Goal: Task Accomplishment & Management: Manage account settings

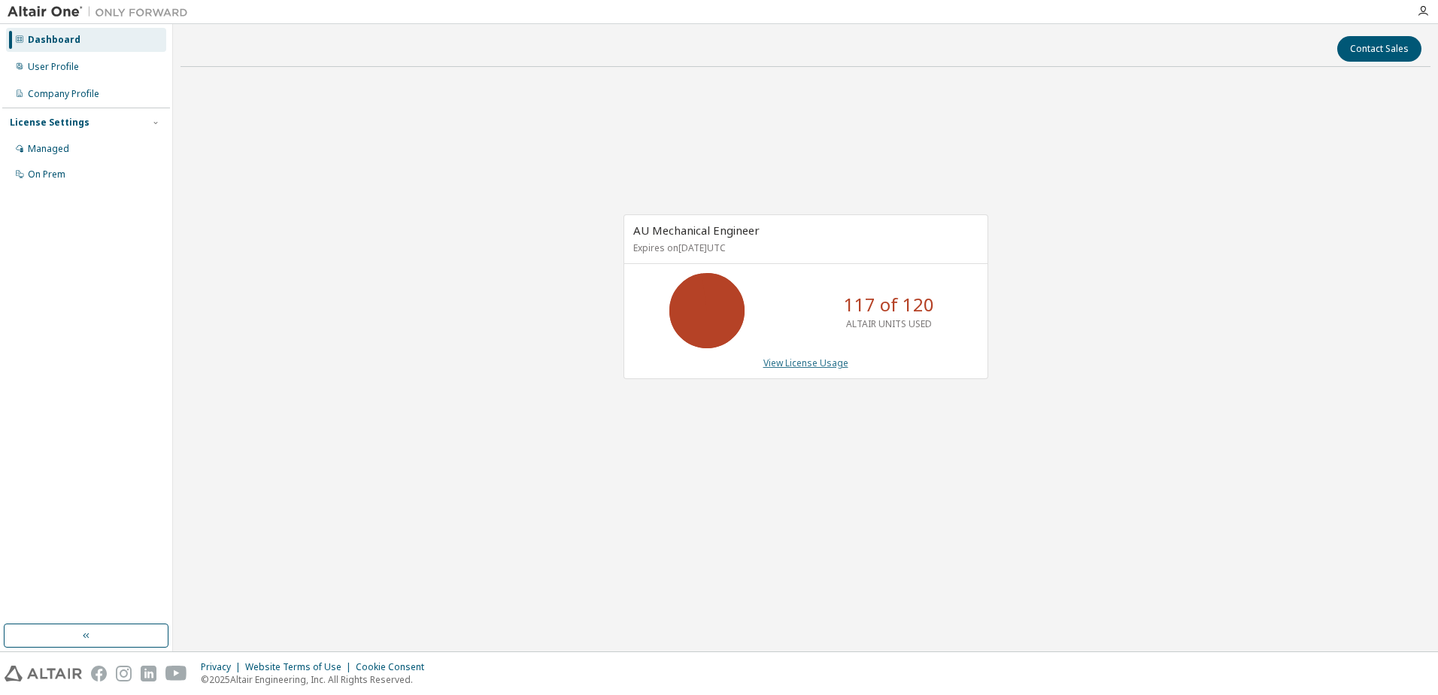
click at [777, 362] on link "View License Usage" at bounding box center [805, 362] width 85 height 13
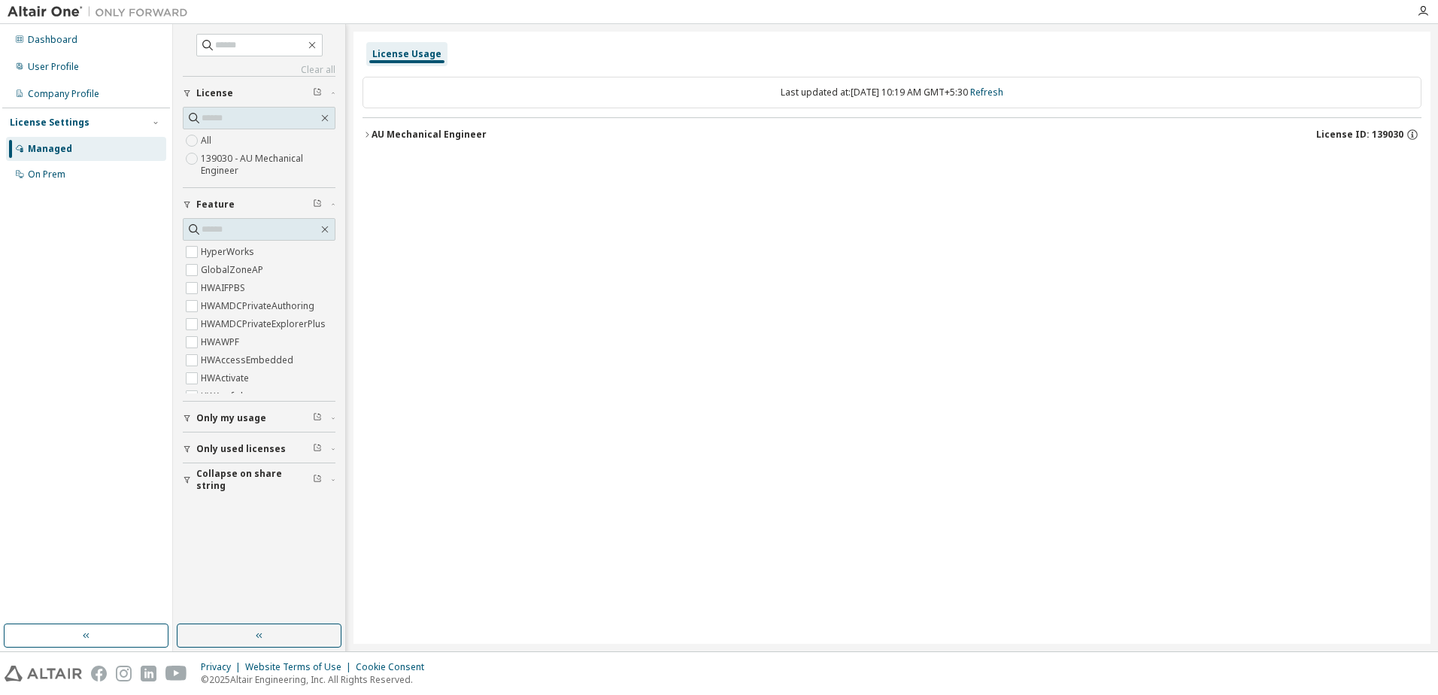
click at [368, 137] on icon "button" at bounding box center [366, 134] width 9 height 9
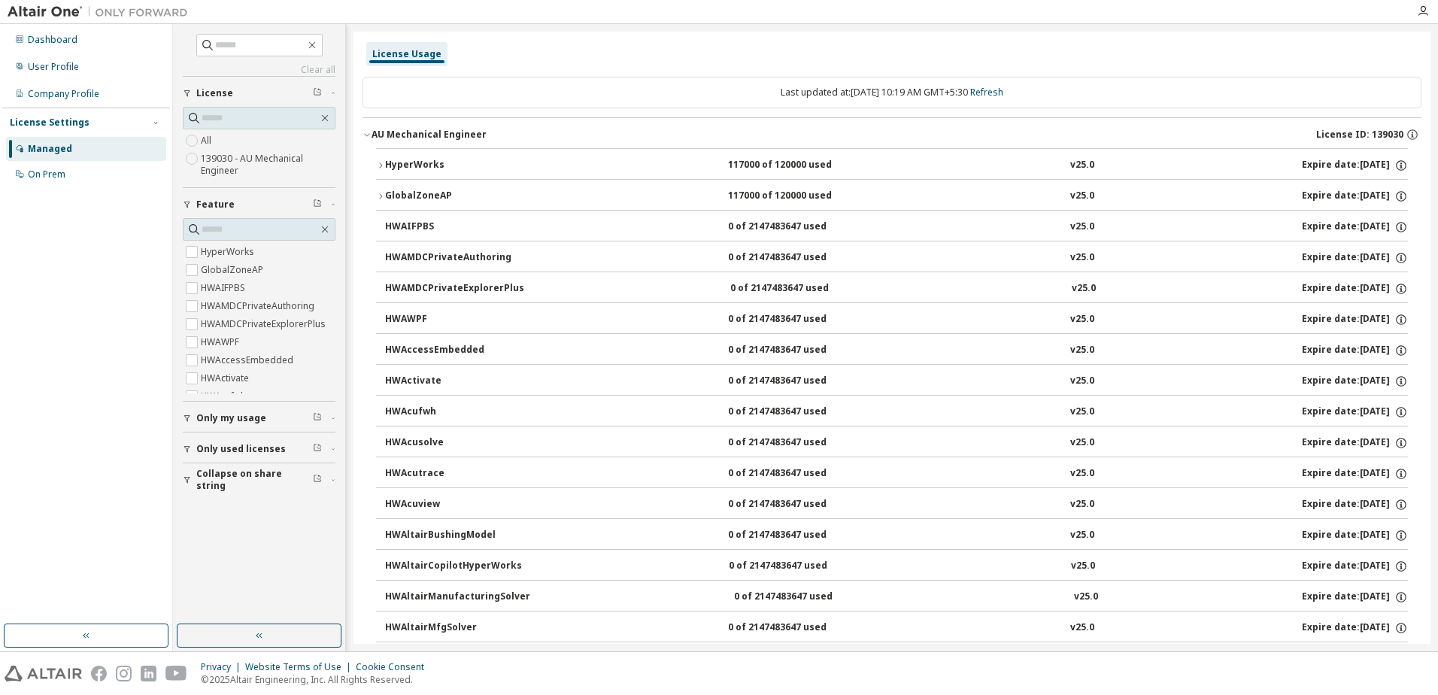
click at [391, 163] on div "HyperWorks" at bounding box center [452, 166] width 135 height 14
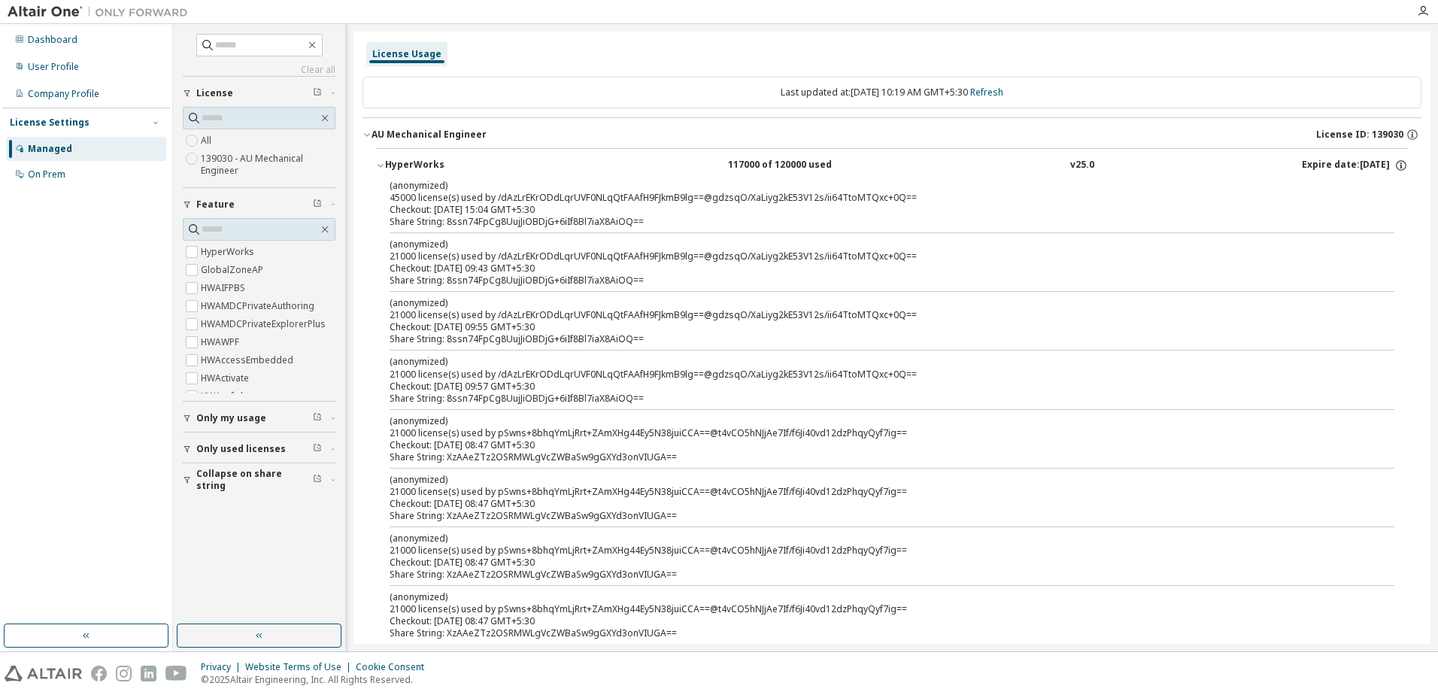
click at [1020, 273] on div "Checkout: 2025-09-12 09:43 GMT+5:30" at bounding box center [873, 268] width 968 height 12
click at [59, 11] on img at bounding box center [102, 12] width 188 height 15
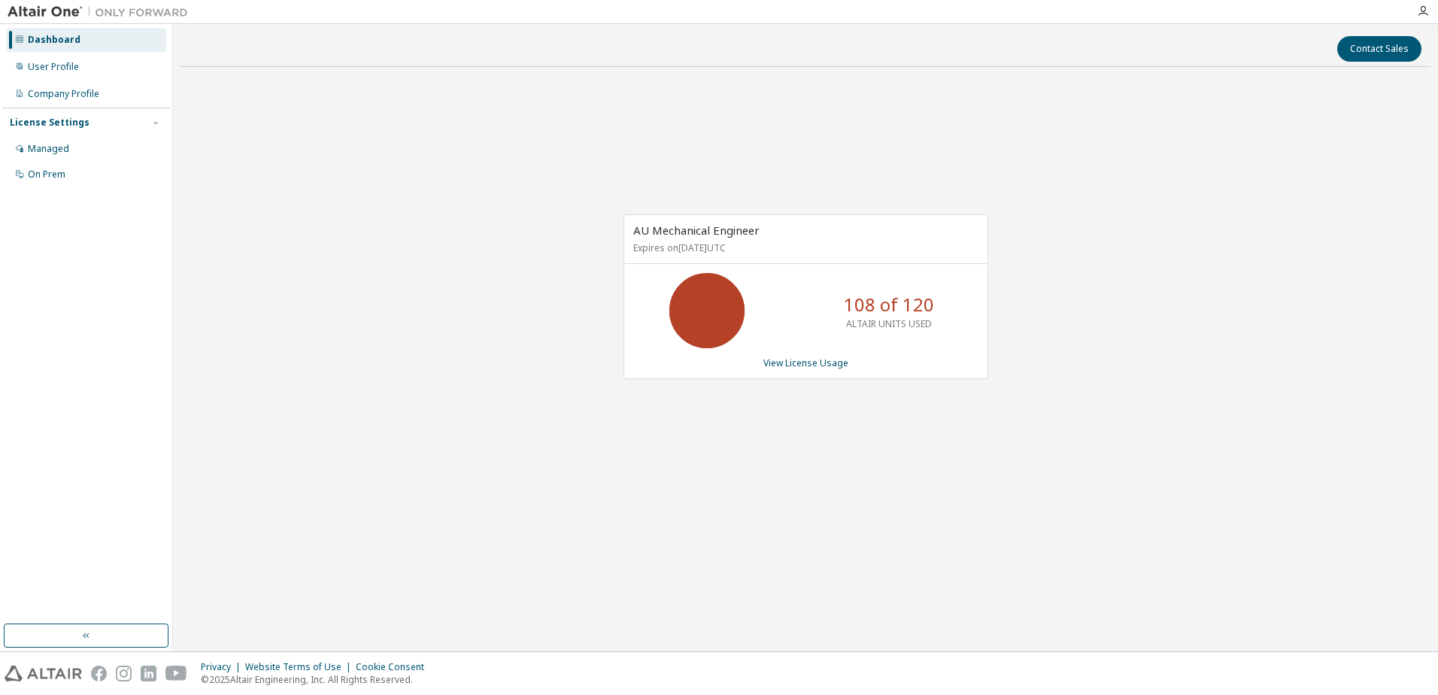
click at [944, 381] on div "AU Mechanical Engineer Expires on December 31, 2025 UTC 108 of 120 ALTAIR UNITS…" at bounding box center [798, 304] width 380 height 180
click at [783, 527] on div "AU Mechanical Engineer Expires on December 31, 2025 UTC 108 of 120 ALTAIR UNITS…" at bounding box center [805, 305] width 1250 height 452
click at [350, 229] on div "AU Mechanical Engineer Expires on December 31, 2025 UTC 108 of 120 ALTAIR UNITS…" at bounding box center [805, 305] width 1250 height 452
drag, startPoint x: 858, startPoint y: 468, endPoint x: 856, endPoint y: 458, distance: 10.6
click at [858, 466] on div "AU Mechanical Engineer Expires on December 31, 2025 UTC 108 of 120 ALTAIR UNITS…" at bounding box center [805, 305] width 1250 height 452
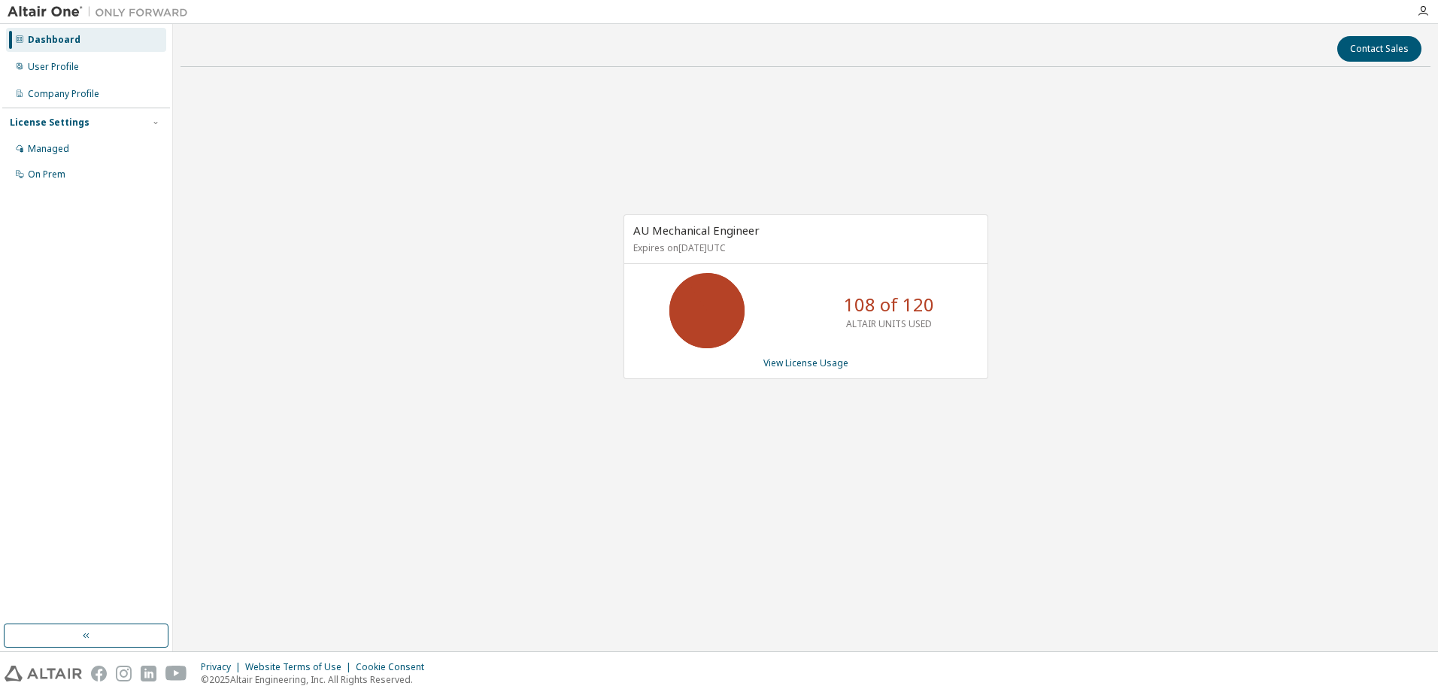
click at [816, 422] on div "AU Mechanical Engineer Expires on December 31, 2025 UTC 108 of 120 ALTAIR UNITS…" at bounding box center [805, 305] width 1250 height 452
click at [792, 360] on link "View License Usage" at bounding box center [805, 362] width 85 height 13
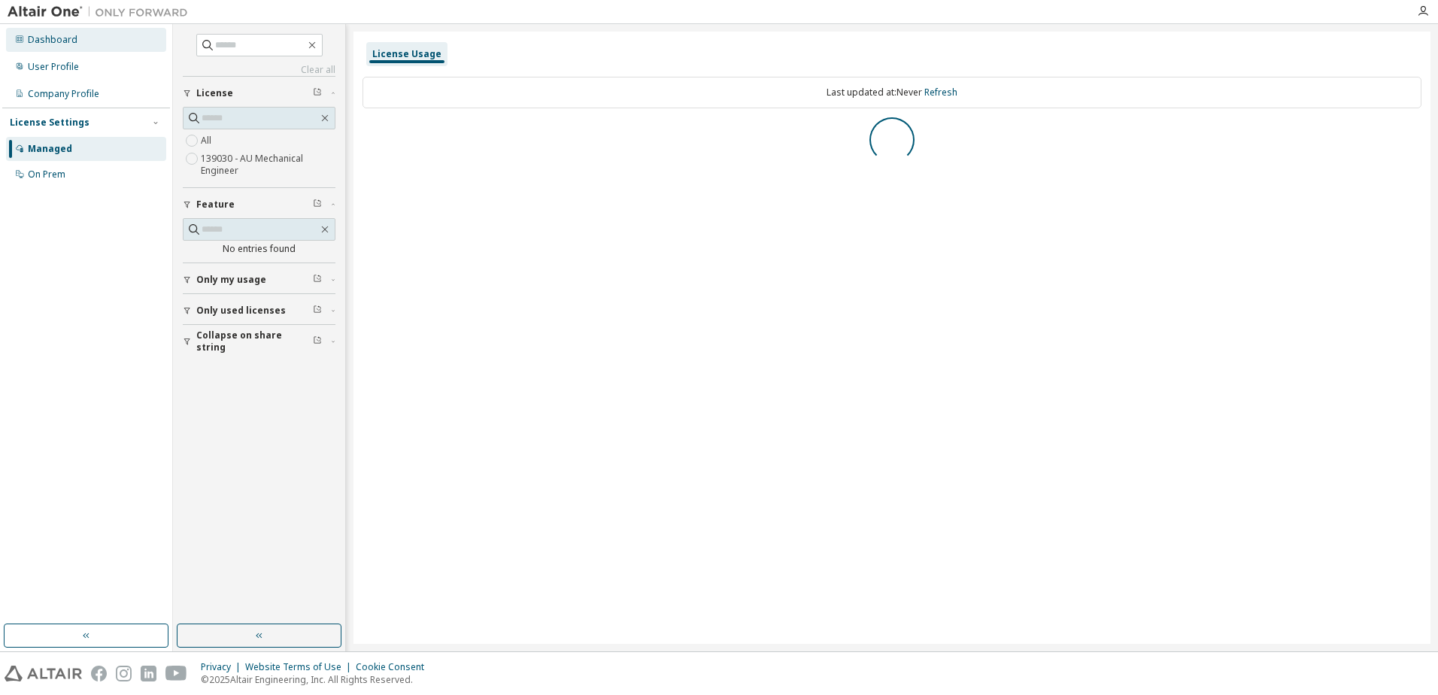
click at [48, 44] on div "Dashboard" at bounding box center [53, 40] width 50 height 12
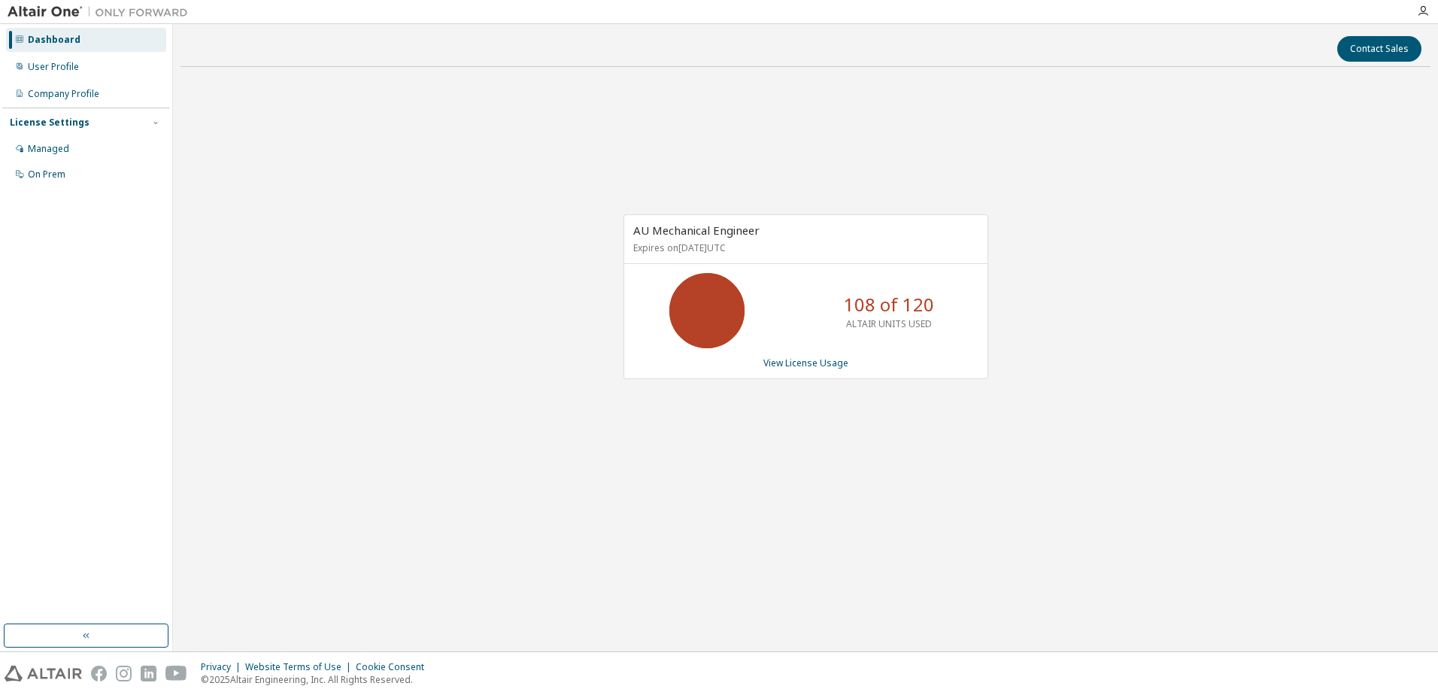
click at [909, 425] on div "AU Mechanical Engineer Expires on December 31, 2025 UTC 108 of 120 ALTAIR UNITS…" at bounding box center [805, 305] width 1250 height 452
drag, startPoint x: 850, startPoint y: 484, endPoint x: 831, endPoint y: 476, distance: 21.2
click at [831, 476] on div "AU Mechanical Engineer Expires on December 31, 2025 UTC 108 of 120 ALTAIR UNITS…" at bounding box center [805, 305] width 1250 height 452
click at [50, 31] on div "Dashboard" at bounding box center [86, 40] width 160 height 24
click at [820, 380] on div "AU Mechanical Engineer Expires on December 31, 2025 UTC 108 of 120 ALTAIR UNITS…" at bounding box center [798, 304] width 380 height 180
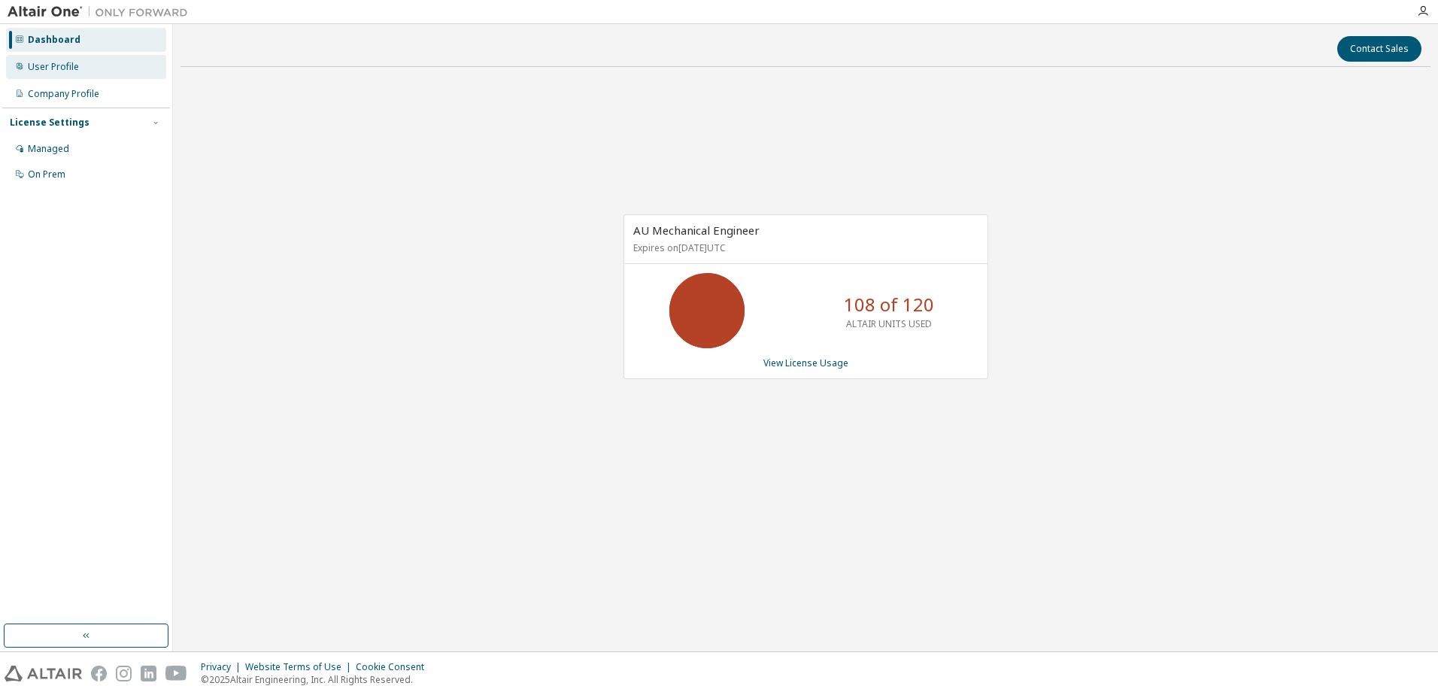
click at [61, 63] on div "User Profile" at bounding box center [53, 67] width 51 height 12
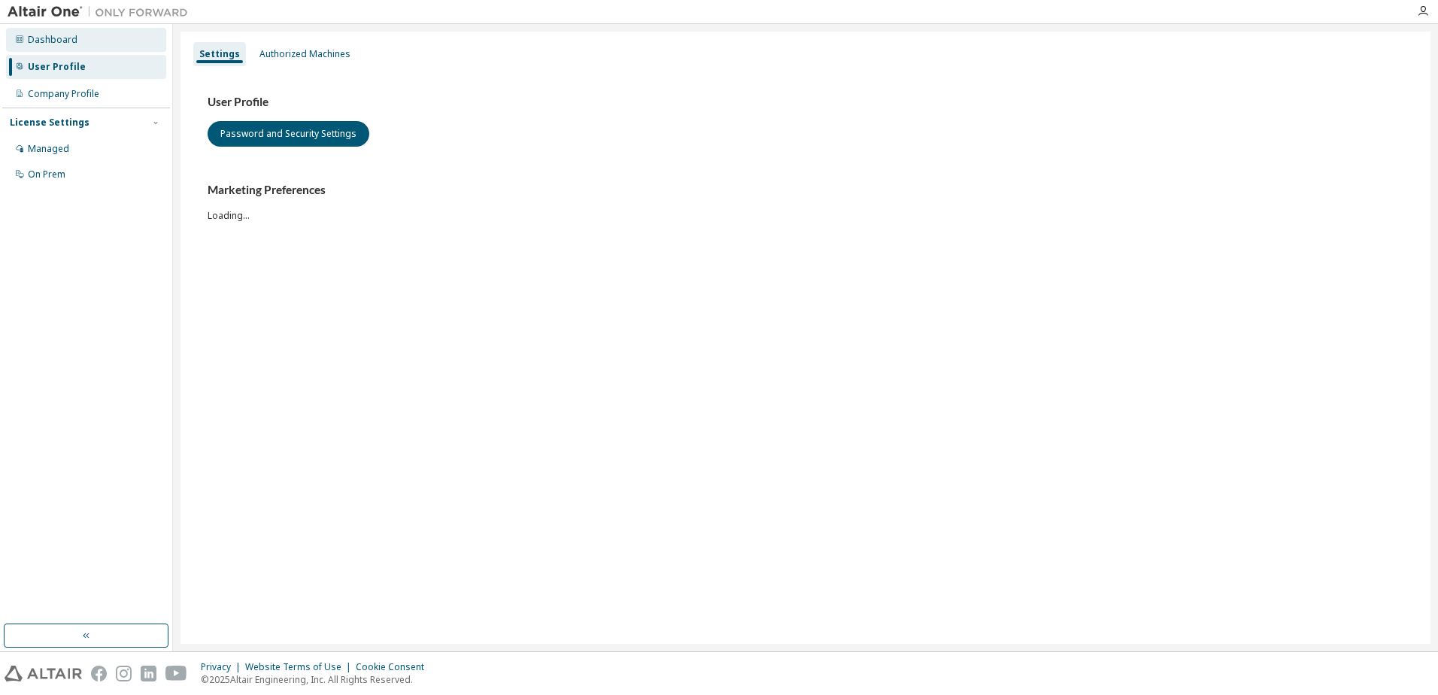
click at [58, 43] on div "Dashboard" at bounding box center [53, 40] width 50 height 12
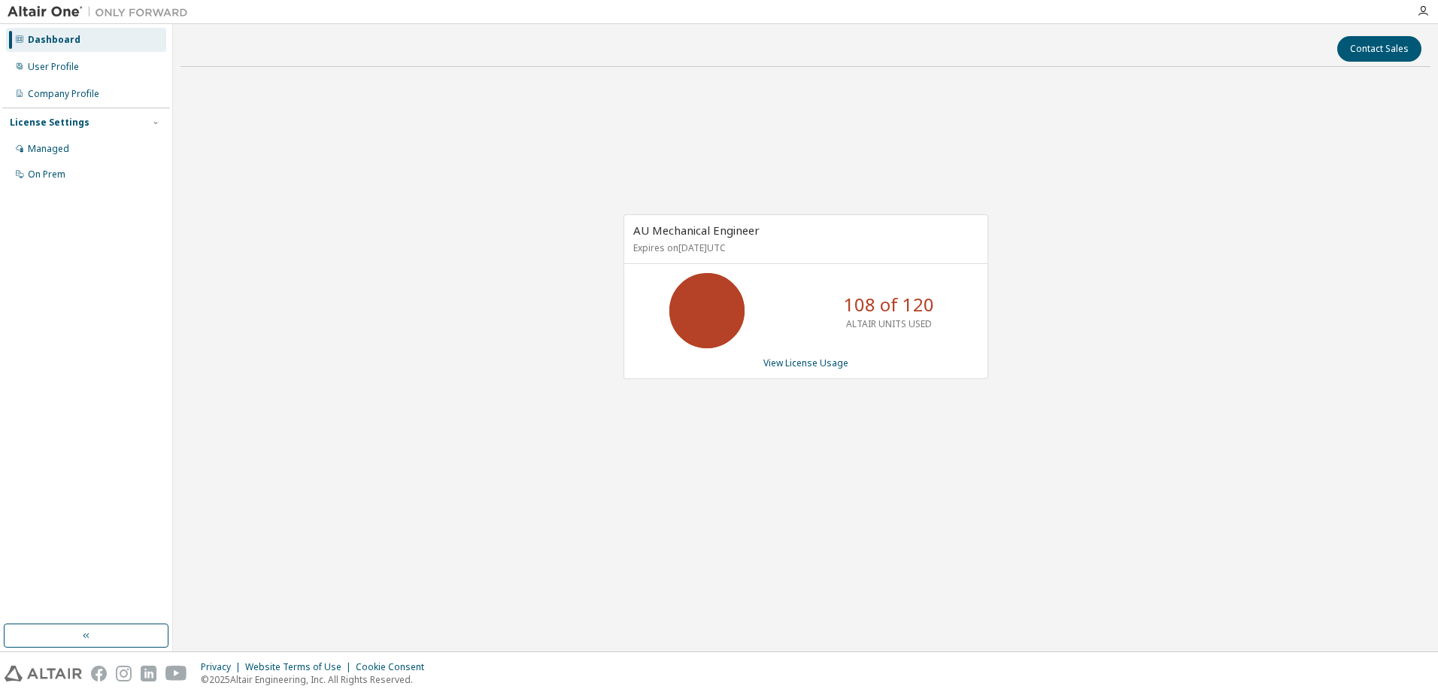
click at [850, 445] on div "AU Mechanical Engineer Expires on December 31, 2025 UTC 108 of 120 ALTAIR UNITS…" at bounding box center [805, 305] width 1250 height 452
click at [845, 494] on div "AU Mechanical Engineer Expires on December 31, 2025 UTC 87 of 120 ALTAIR UNITS …" at bounding box center [805, 305] width 1250 height 452
click at [815, 358] on link "View License Usage" at bounding box center [805, 362] width 85 height 13
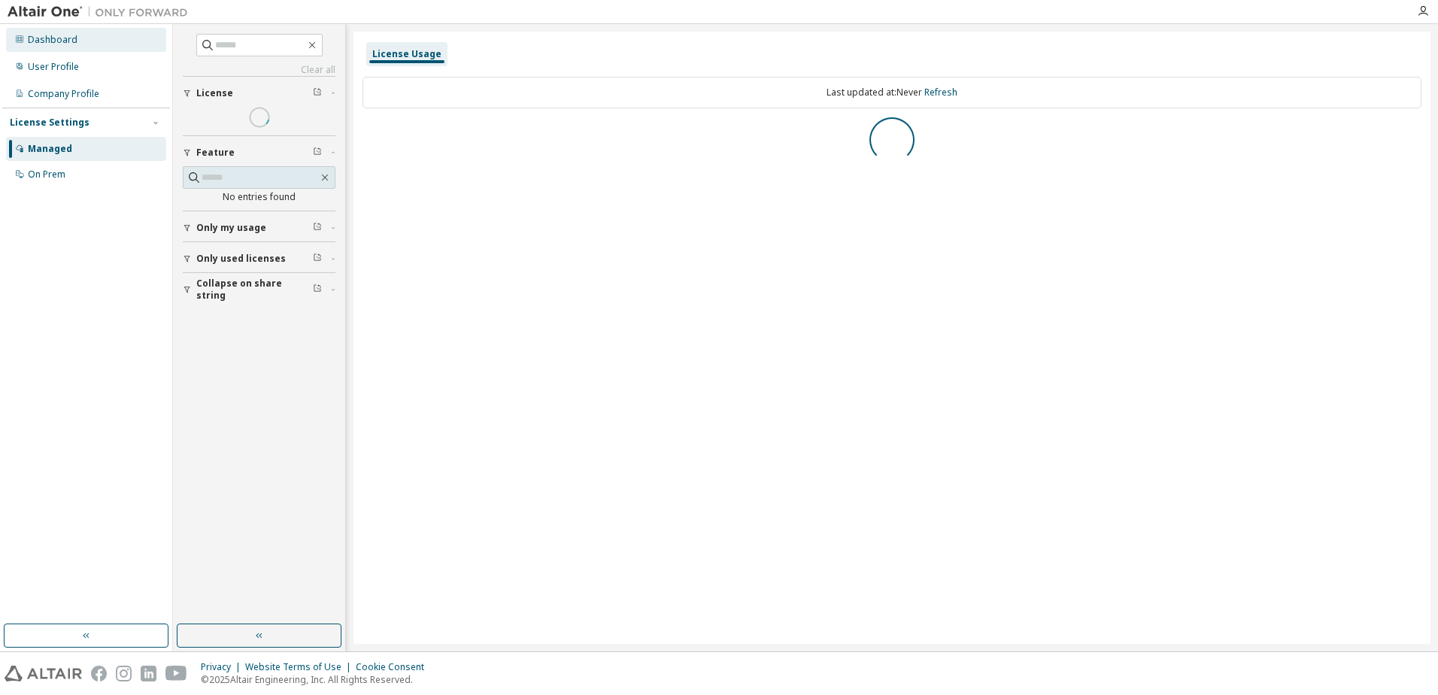
click at [69, 46] on div "Dashboard" at bounding box center [86, 40] width 160 height 24
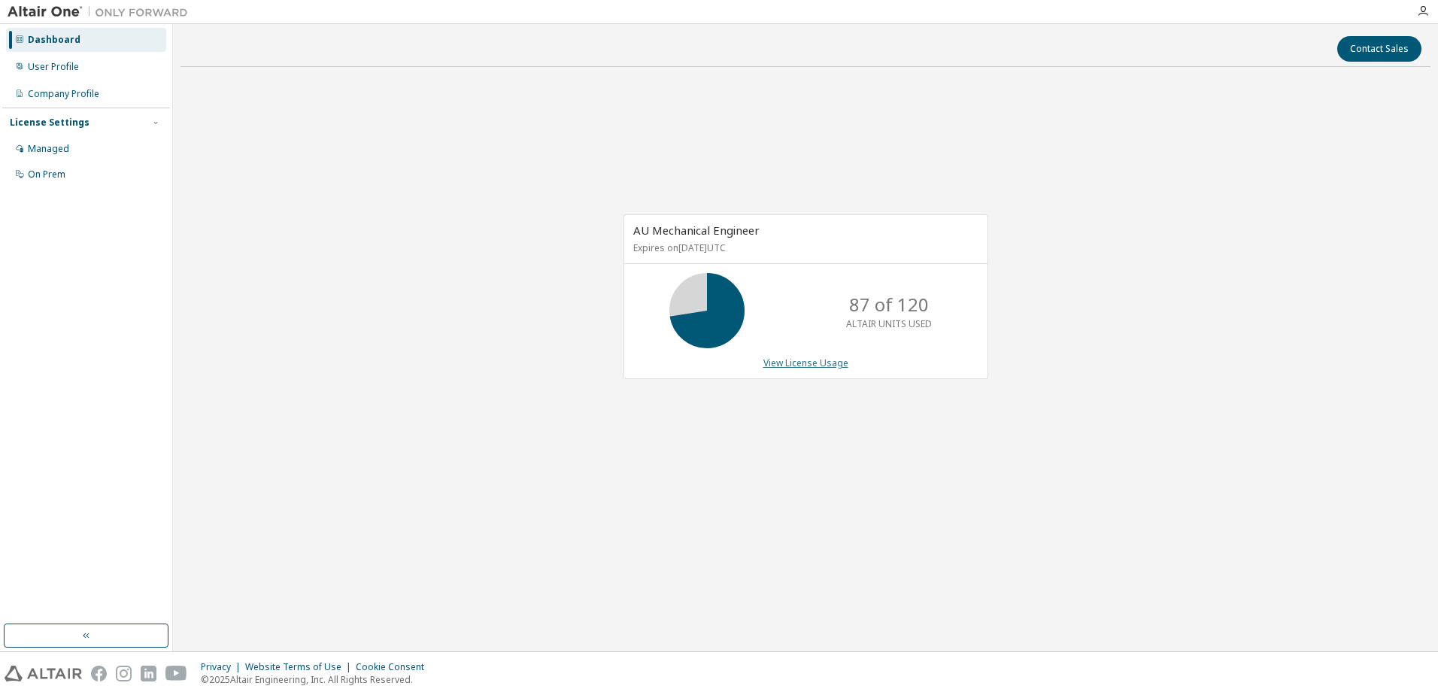
click at [775, 357] on link "View License Usage" at bounding box center [805, 362] width 85 height 13
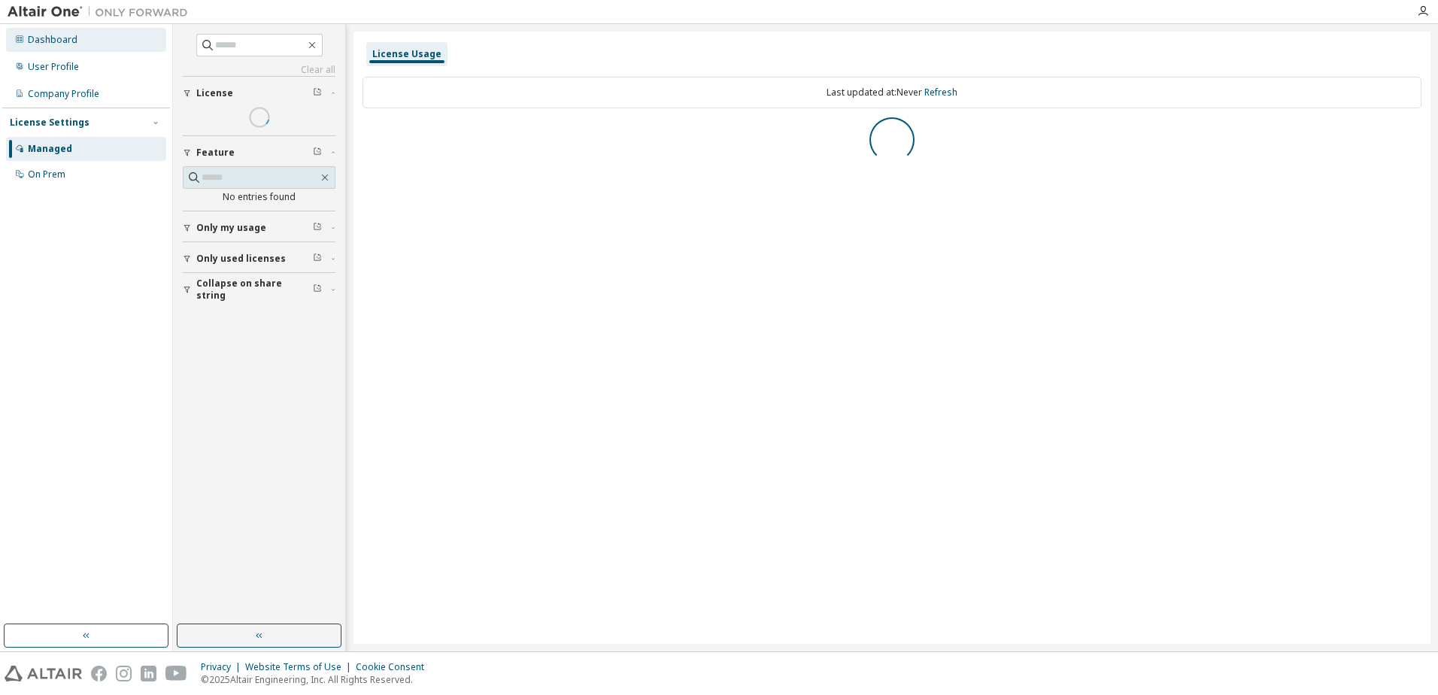
click at [75, 42] on div "Dashboard" at bounding box center [86, 40] width 160 height 24
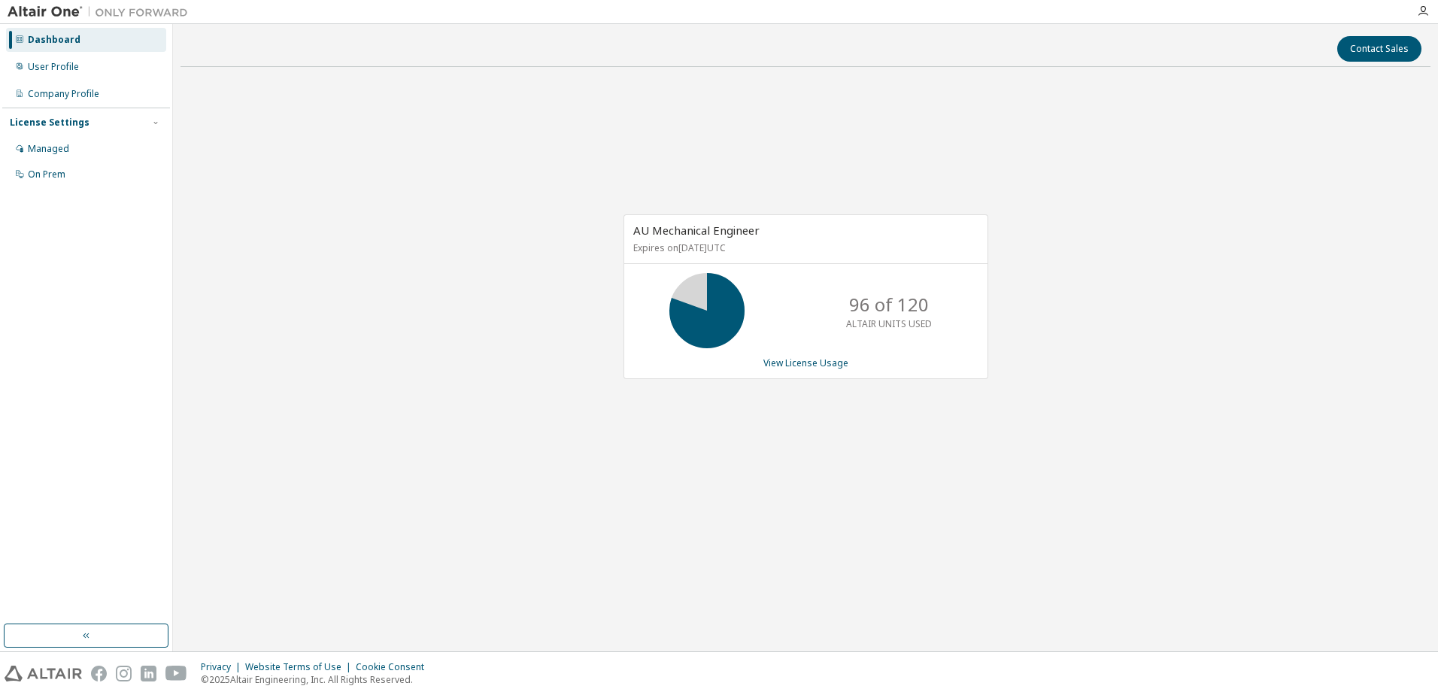
click at [762, 356] on div "AU Mechanical Engineer Expires on December 31, 2025 UTC 96 of 120 ALTAIR UNITS …" at bounding box center [805, 296] width 365 height 165
click at [766, 360] on link "View License Usage" at bounding box center [805, 362] width 85 height 13
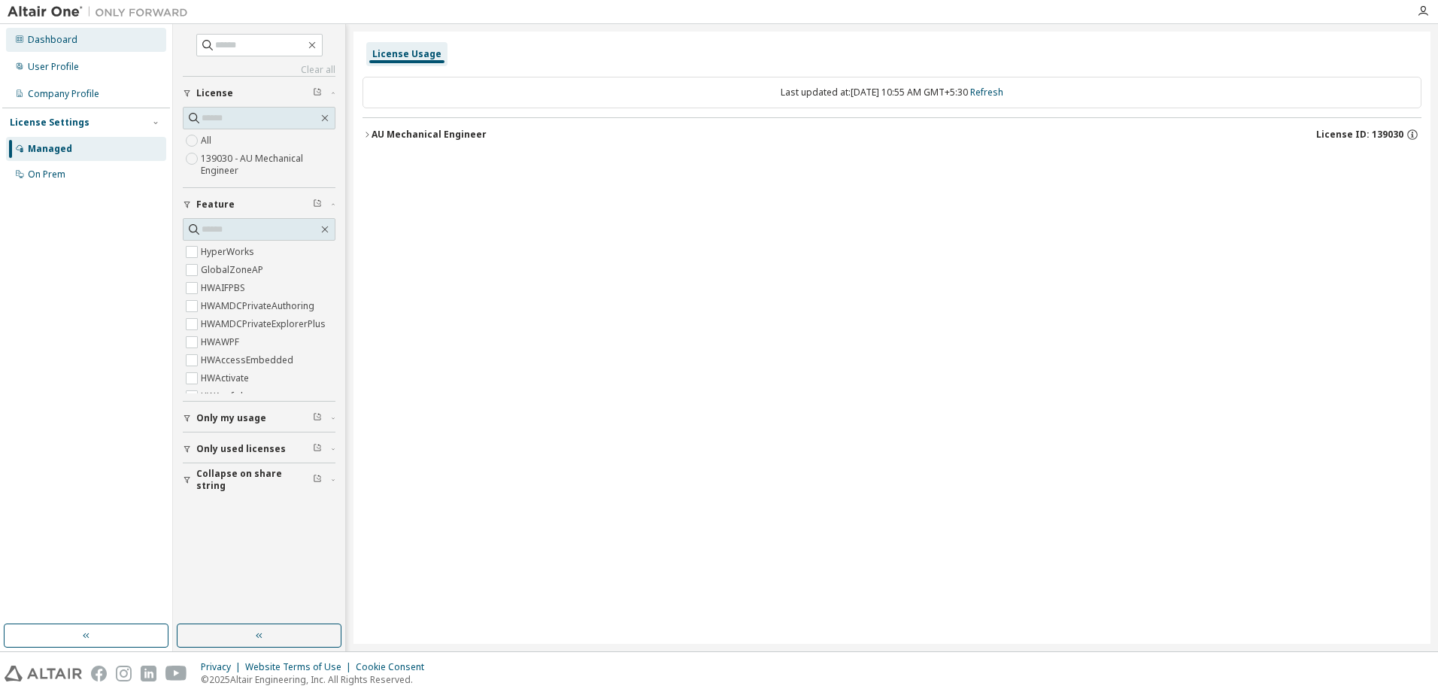
click at [125, 41] on div "Dashboard" at bounding box center [86, 40] width 160 height 24
